Goal: Task Accomplishment & Management: Use online tool/utility

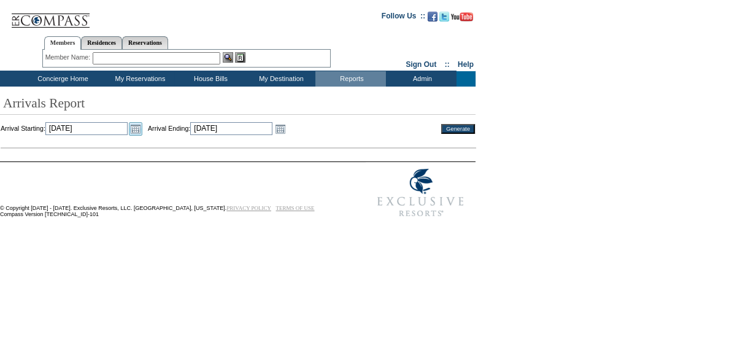
click at [142, 130] on link "Open the calendar popup." at bounding box center [135, 128] width 13 height 13
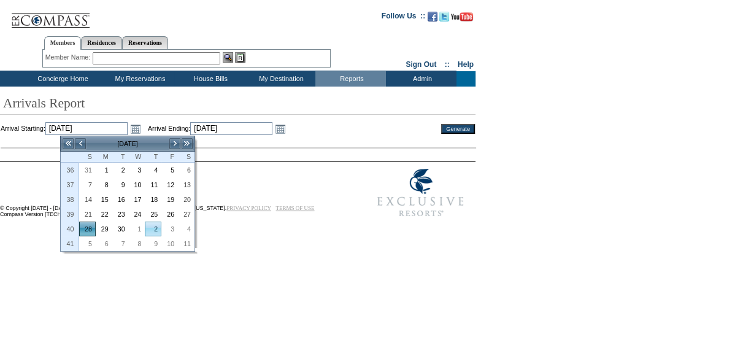
click at [157, 227] on link "2" at bounding box center [152, 228] width 15 height 13
type input "[DATE]"
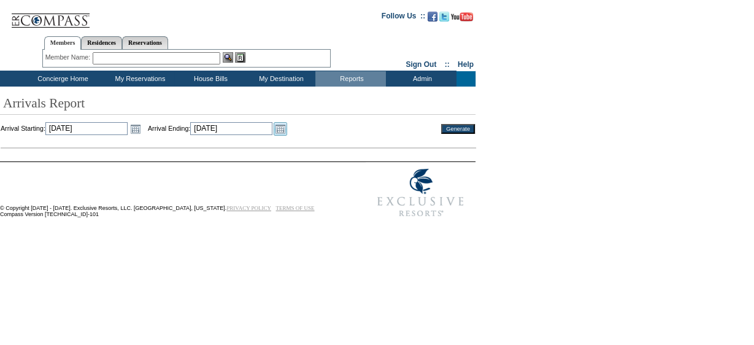
click at [287, 130] on link "Open the calendar popup." at bounding box center [279, 128] width 13 height 13
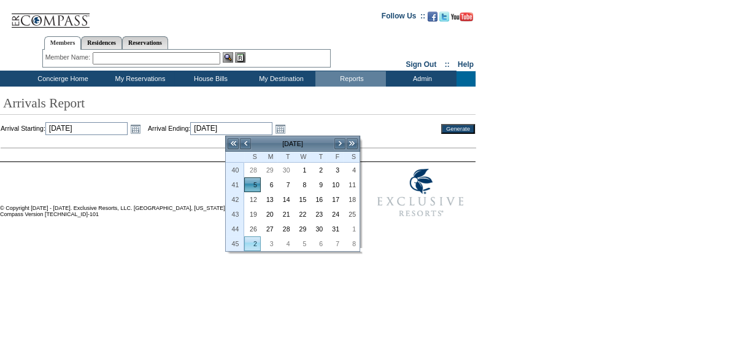
click at [256, 240] on link "2" at bounding box center [252, 243] width 15 height 13
type input "[DATE]"
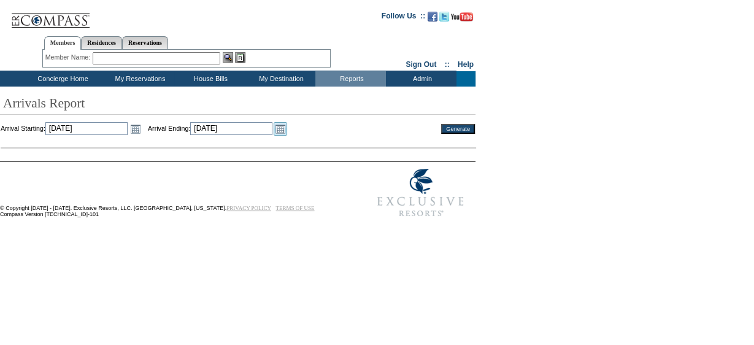
click at [287, 130] on link "Open the calendar popup." at bounding box center [279, 128] width 13 height 13
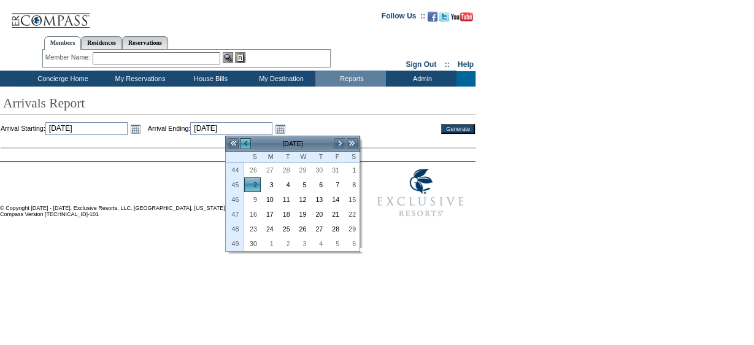
click at [248, 143] on link "<" at bounding box center [245, 143] width 12 height 12
click at [323, 167] on link "2" at bounding box center [317, 169] width 15 height 13
type input "[DATE]"
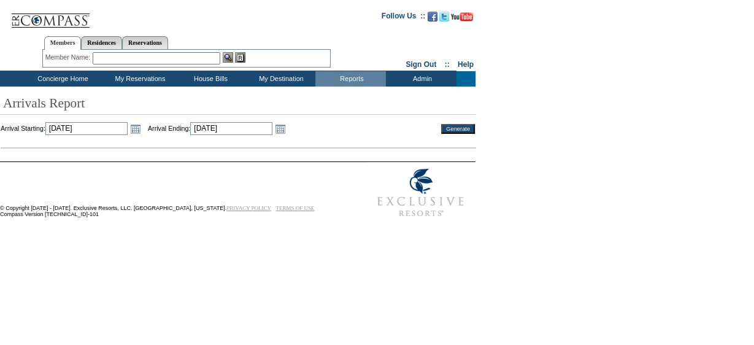
click at [458, 128] on input "Generate" at bounding box center [458, 129] width 34 height 10
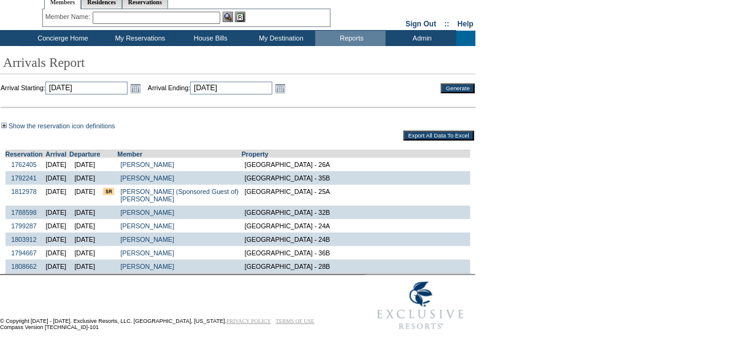
scroll to position [41, 0]
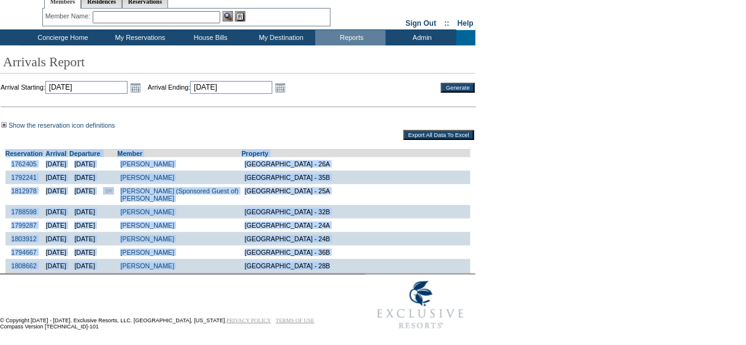
drag, startPoint x: 2, startPoint y: 152, endPoint x: 353, endPoint y: 278, distance: 372.6
click at [353, 278] on form "Follow Us ::" at bounding box center [370, 148] width 741 height 373
copy td "Reservation Arrival Departure Member Property 1762405 10/2/2025 10/6/2025 Gotsc…"
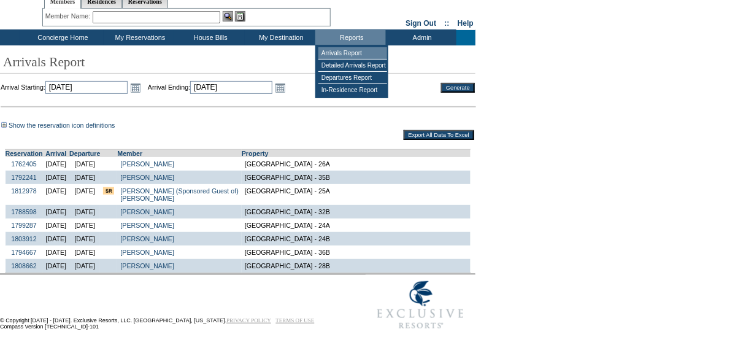
click at [354, 53] on td "Arrivals Report" at bounding box center [352, 53] width 69 height 12
